Goal: Task Accomplishment & Management: Manage account settings

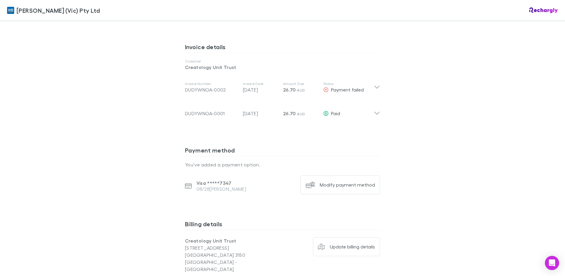
scroll to position [295, 0]
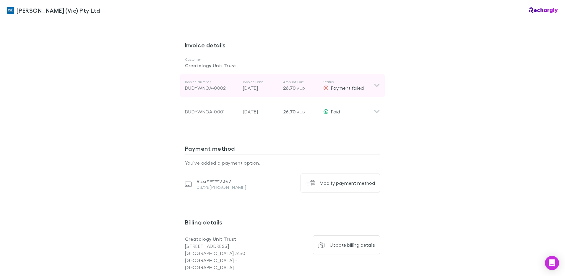
click at [375, 82] on icon at bounding box center [377, 85] width 6 height 7
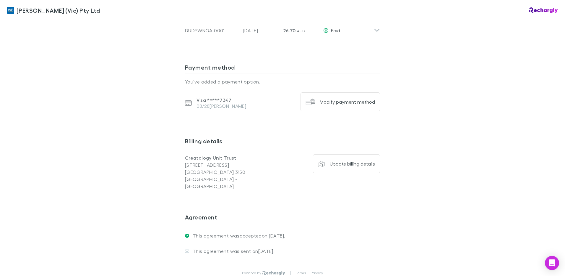
scroll to position [476, 0]
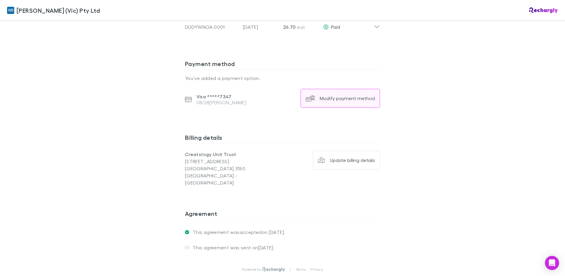
click at [333, 95] on div "Modify payment method" at bounding box center [347, 98] width 55 height 6
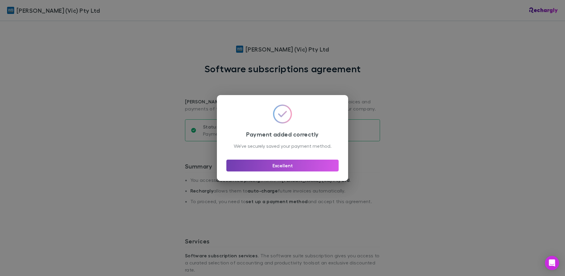
click at [290, 169] on button "Excellent" at bounding box center [282, 165] width 112 height 12
